Goal: Check status: Check status

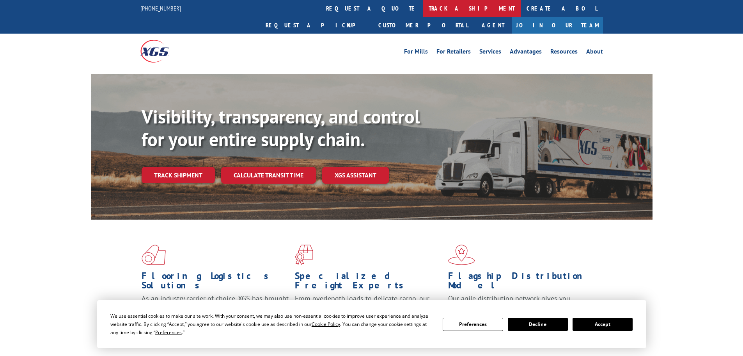
click at [423, 9] on link "track a shipment" at bounding box center [472, 8] width 98 height 17
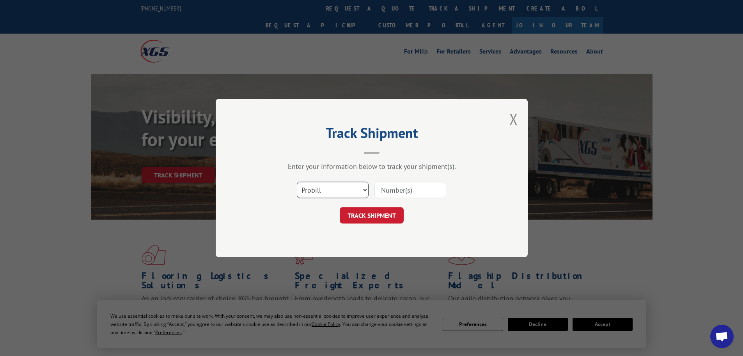
click at [355, 197] on select "Select category... Probill BOL PO" at bounding box center [333, 189] width 72 height 16
select select "po"
click at [297, 181] on select "Select category... Probill BOL PO" at bounding box center [333, 189] width 72 height 16
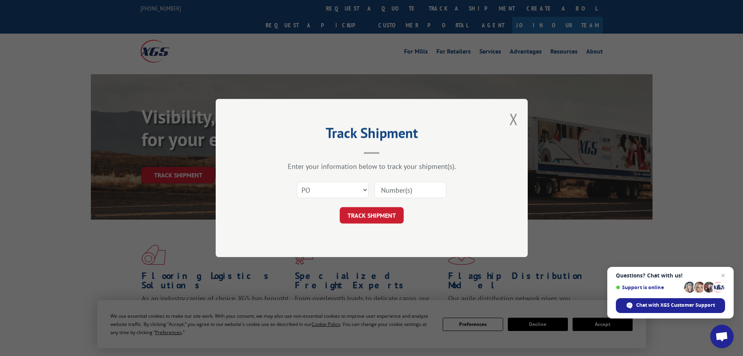
click at [391, 191] on input at bounding box center [411, 189] width 72 height 16
paste input "08545002"
type input "08545002"
click at [377, 217] on button "TRACK SHIPMENT" at bounding box center [372, 215] width 64 height 16
